Goal: Task Accomplishment & Management: Manage account settings

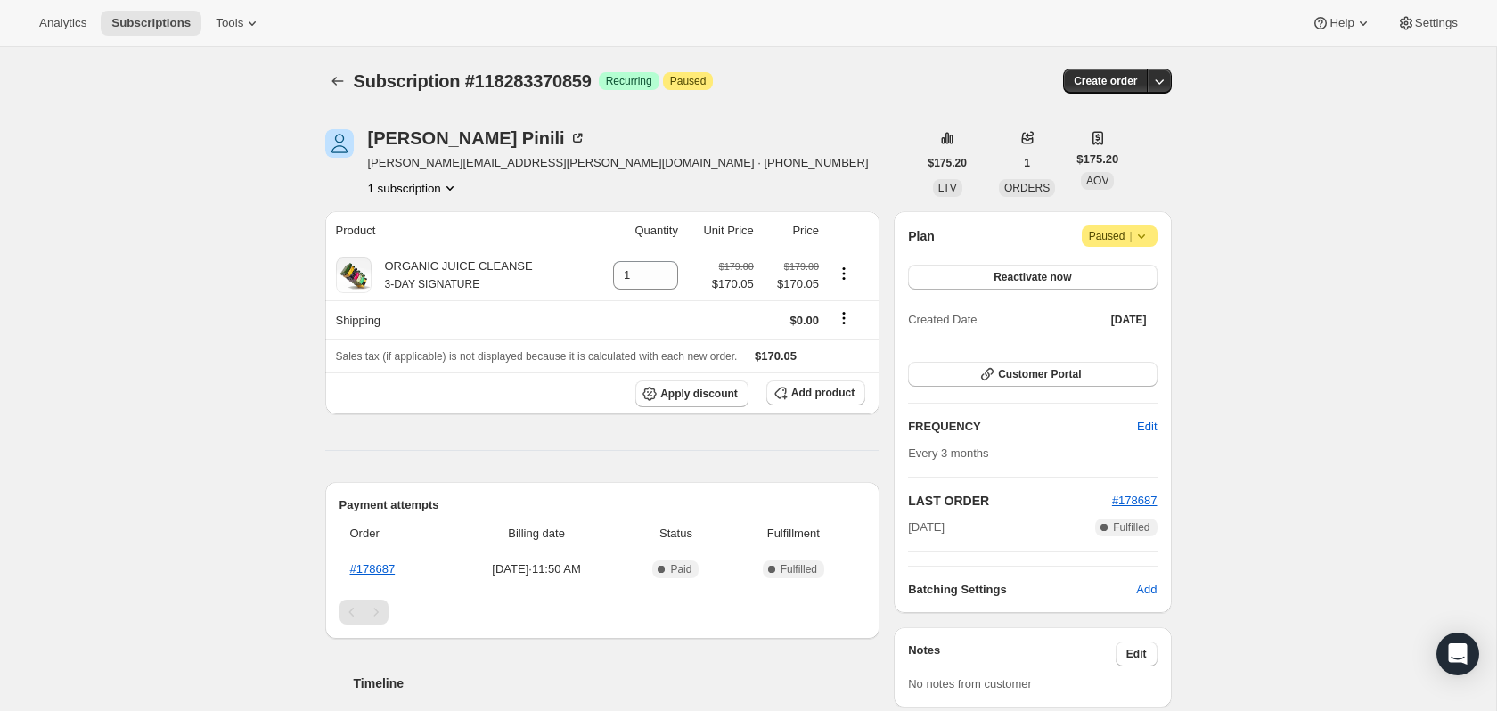
click at [1137, 247] on div "Plan Attention Paused | Reactivate now Created Date [DATE]" at bounding box center [1032, 278] width 249 height 107
click at [1138, 238] on icon at bounding box center [1141, 236] width 18 height 18
click at [1133, 260] on button "Cancel subscription" at bounding box center [1112, 271] width 111 height 29
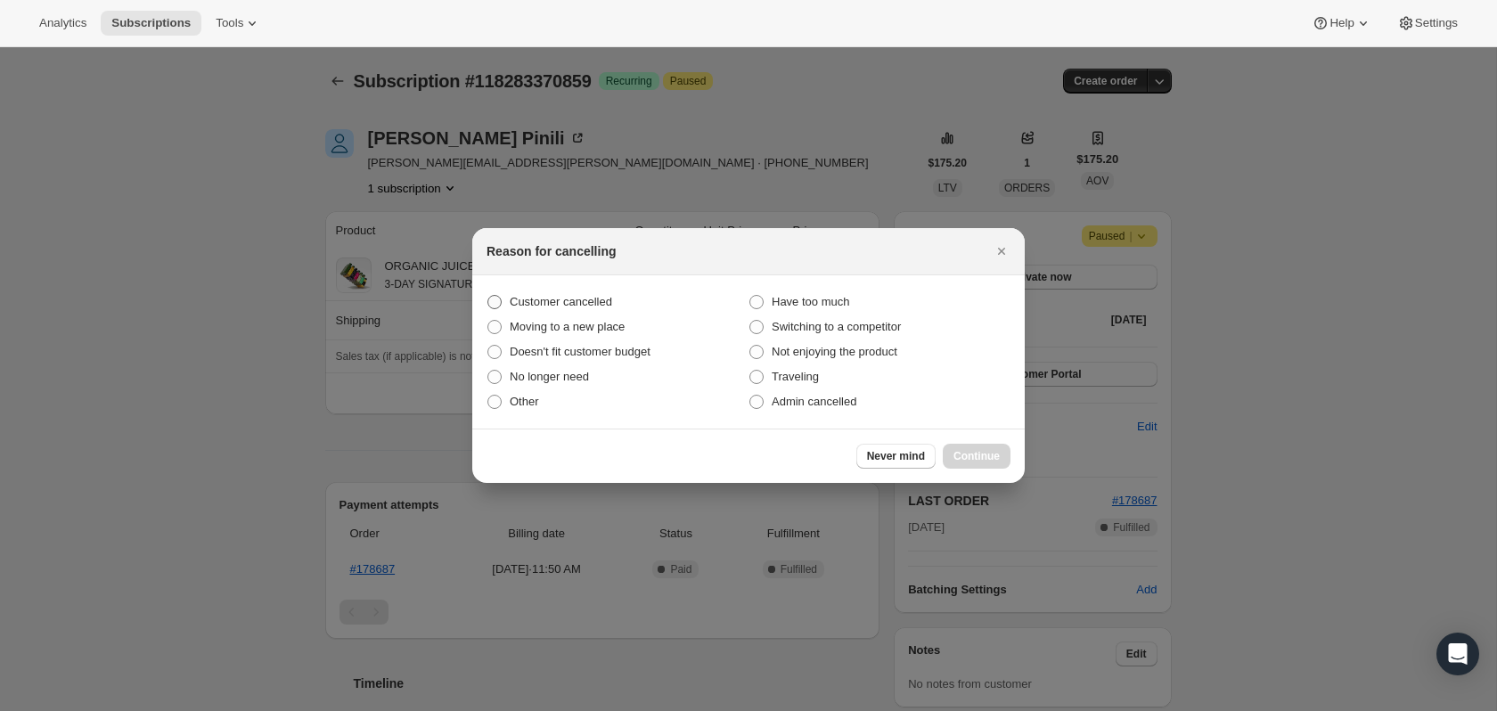
click at [561, 300] on span "Customer cancelled" at bounding box center [561, 301] width 102 height 13
click at [488, 296] on input "Customer cancelled" at bounding box center [487, 295] width 1 height 1
radio input "true"
click at [599, 328] on span "Moving to a new place" at bounding box center [567, 326] width 115 height 13
click at [488, 321] on input "Moving to a new place" at bounding box center [487, 320] width 1 height 1
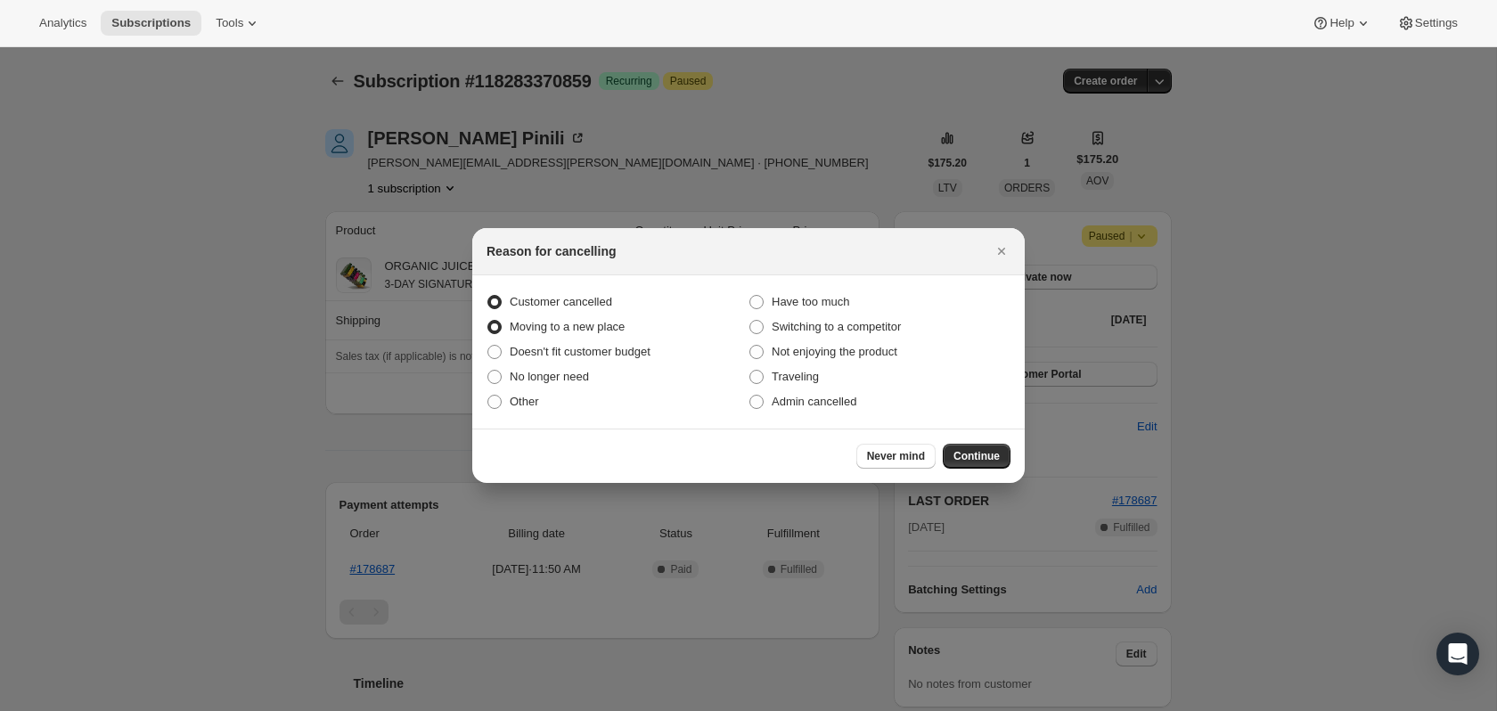
radio input "true"
radio input "false"
click at [974, 479] on div "Never mind Continue" at bounding box center [748, 455] width 552 height 54
click at [968, 456] on span "Continue" at bounding box center [976, 456] width 46 height 14
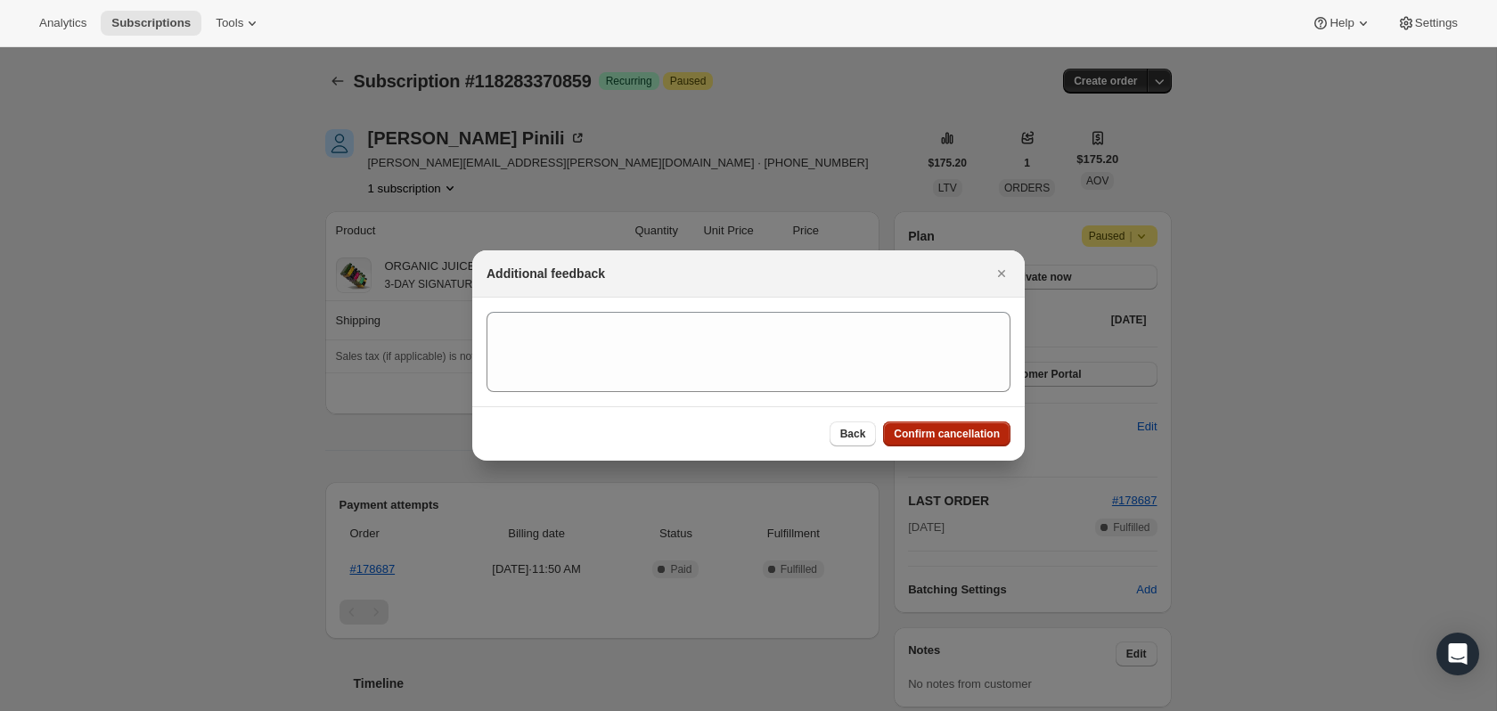
click at [935, 427] on span "Confirm cancellation" at bounding box center [946, 434] width 106 height 14
